Goal: Task Accomplishment & Management: Manage account settings

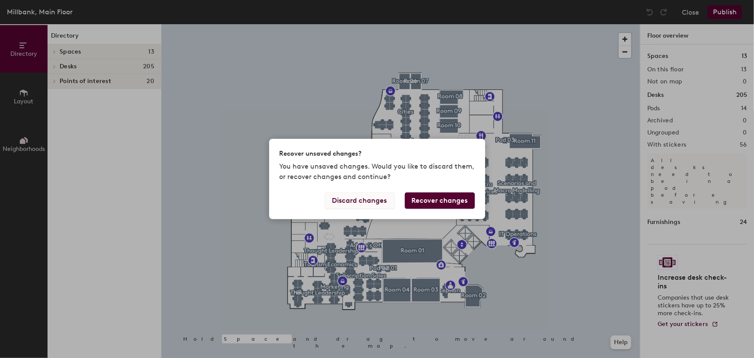
click at [368, 199] on button "Discard changes" at bounding box center [360, 200] width 70 height 16
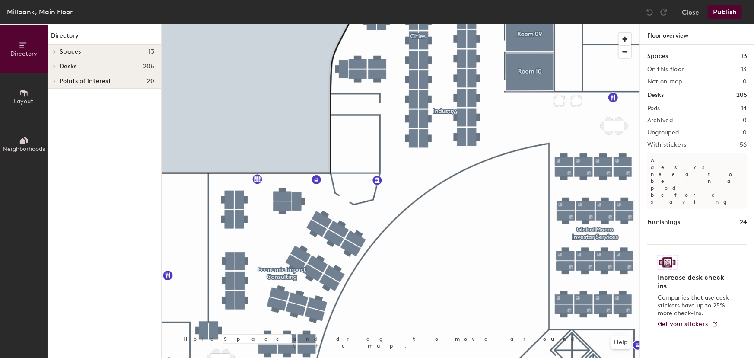
click at [90, 61] on div "Desks 205" at bounding box center [105, 66] width 114 height 15
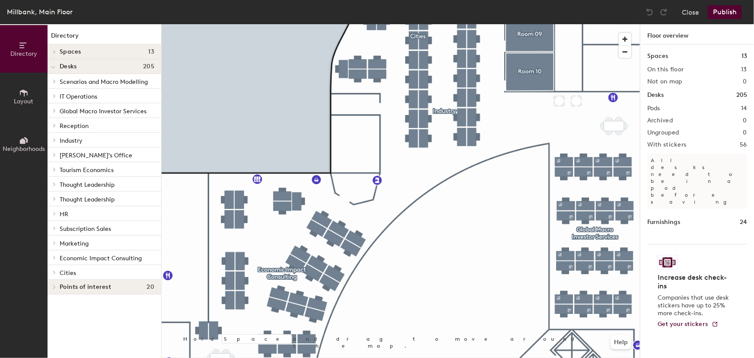
click at [76, 273] on p "Cities" at bounding box center [107, 271] width 95 height 11
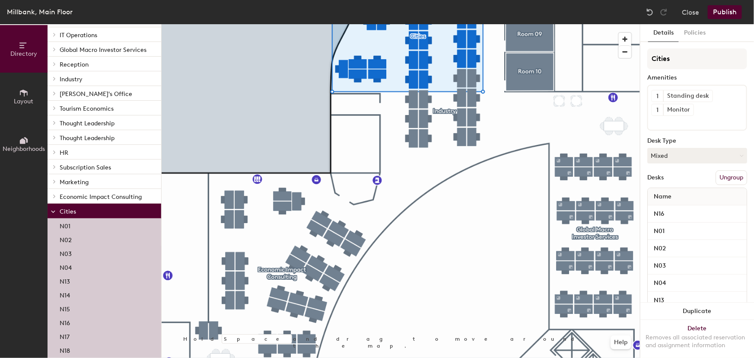
scroll to position [117, 0]
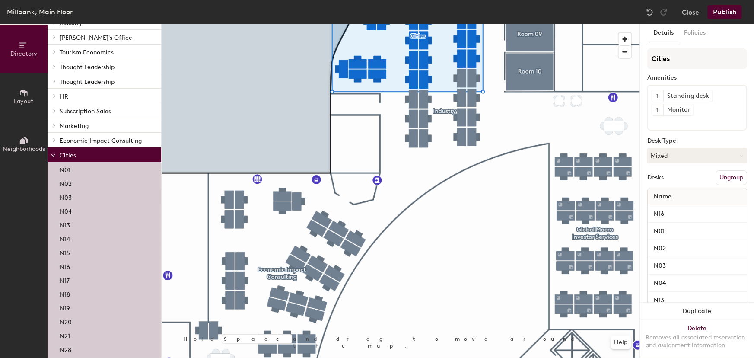
click at [73, 197] on div "N03" at bounding box center [105, 197] width 114 height 14
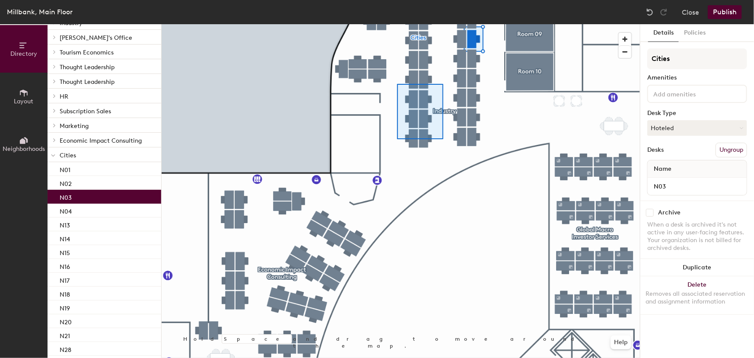
click at [400, 24] on div at bounding box center [401, 24] width 478 height 0
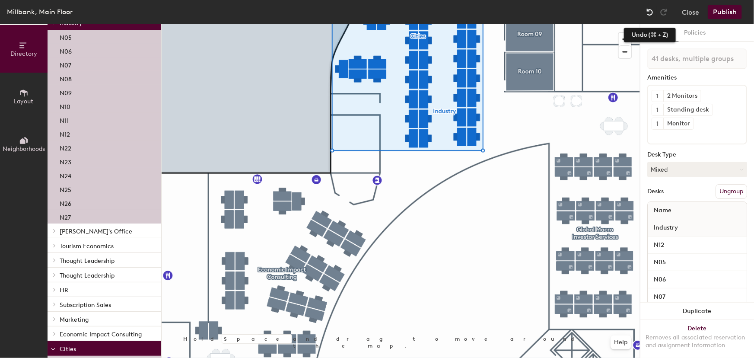
click at [648, 10] on img at bounding box center [649, 12] width 9 height 9
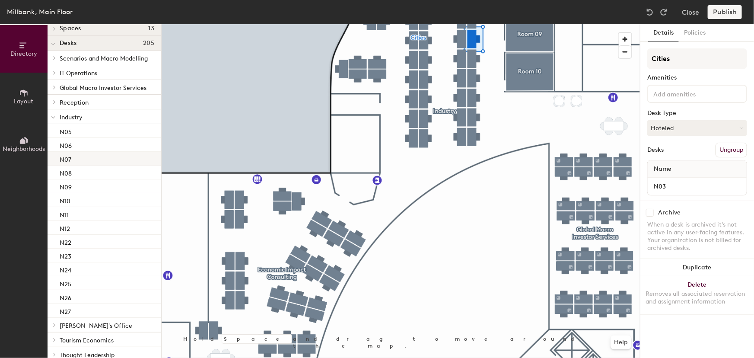
scroll to position [0, 0]
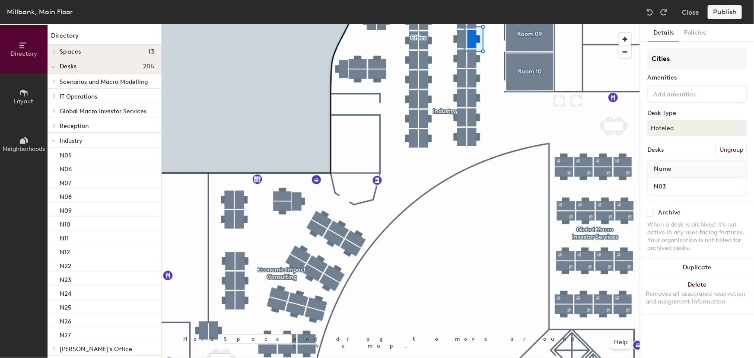
click at [97, 142] on p "Industry" at bounding box center [107, 139] width 95 height 11
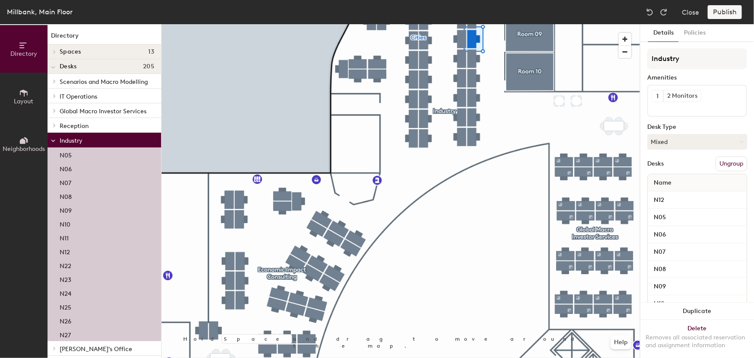
click at [97, 142] on p "Industry" at bounding box center [107, 139] width 95 height 11
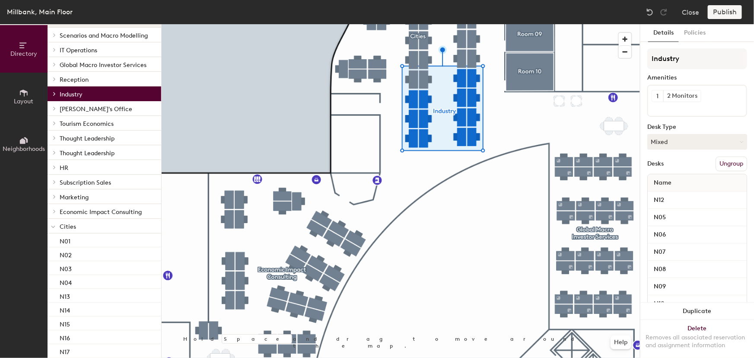
scroll to position [117, 0]
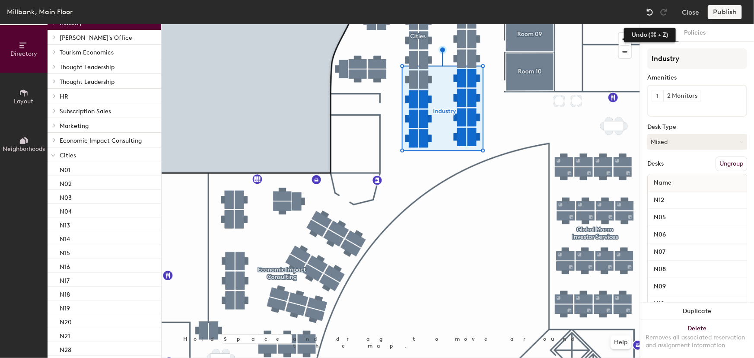
click at [649, 13] on img at bounding box center [649, 12] width 9 height 9
click at [647, 12] on img at bounding box center [649, 12] width 9 height 9
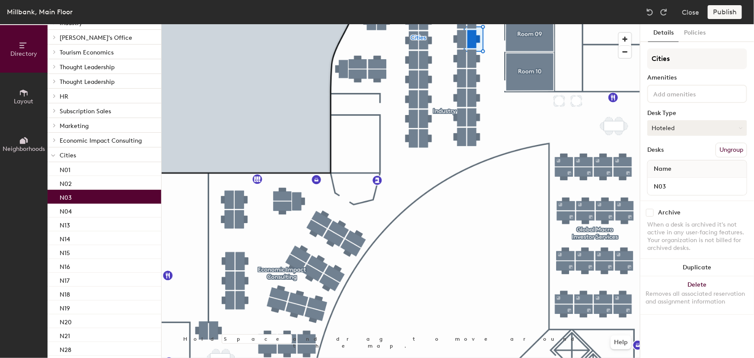
click at [740, 127] on icon at bounding box center [740, 128] width 4 height 4
click at [672, 154] on div "Assigned" at bounding box center [690, 154] width 86 height 13
click at [665, 121] on button "Assigned" at bounding box center [697, 128] width 100 height 16
click at [724, 15] on button "Publish" at bounding box center [724, 12] width 34 height 14
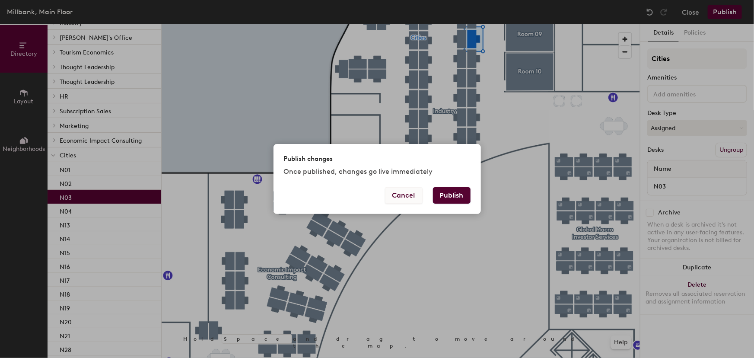
click at [401, 198] on button "Cancel" at bounding box center [404, 195] width 38 height 16
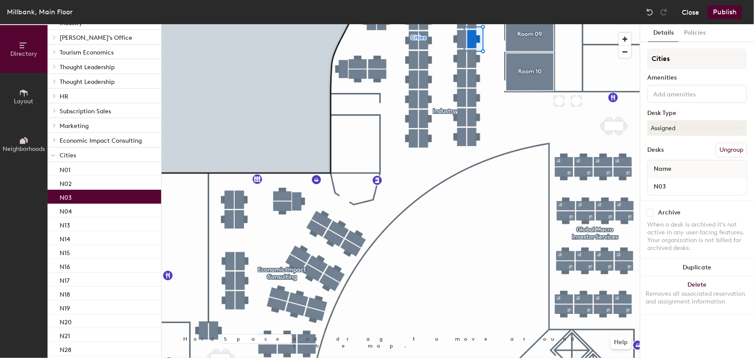
click at [684, 9] on button "Close" at bounding box center [689, 12] width 17 height 14
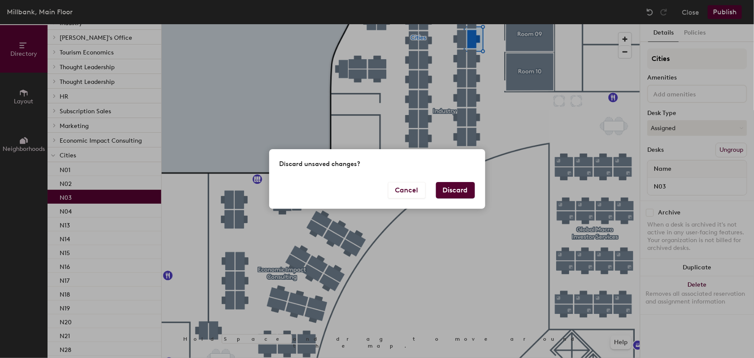
click at [451, 191] on button "Discard" at bounding box center [455, 190] width 39 height 16
